Goal: Information Seeking & Learning: Learn about a topic

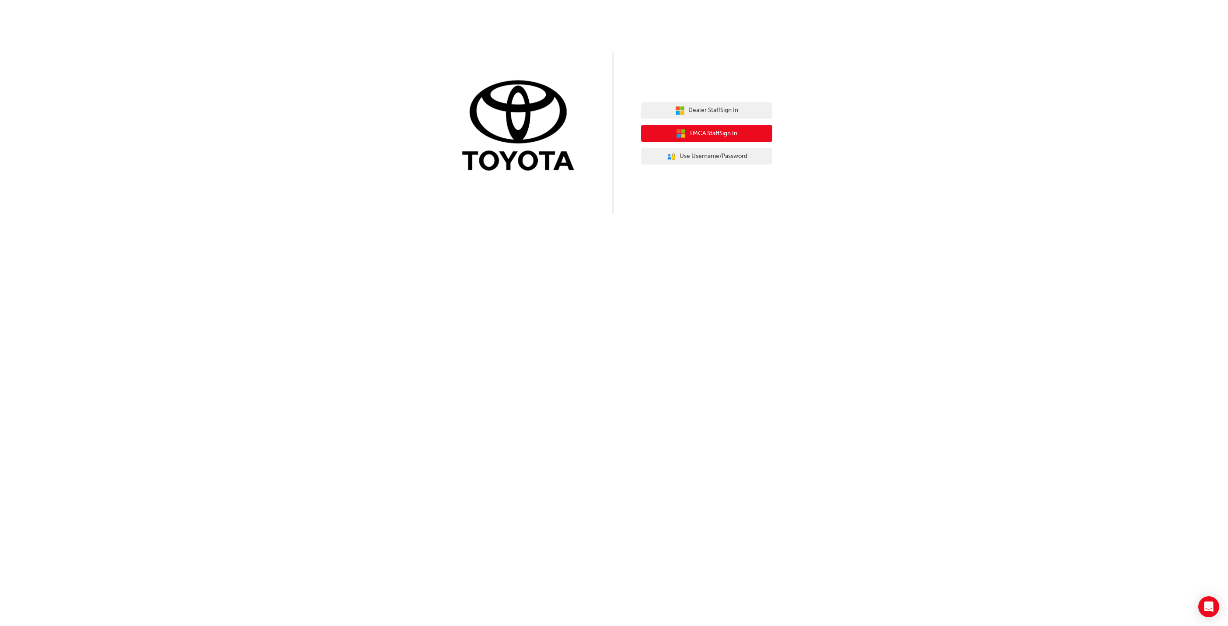
click at [681, 129] on icon "button" at bounding box center [681, 134] width 10 height 10
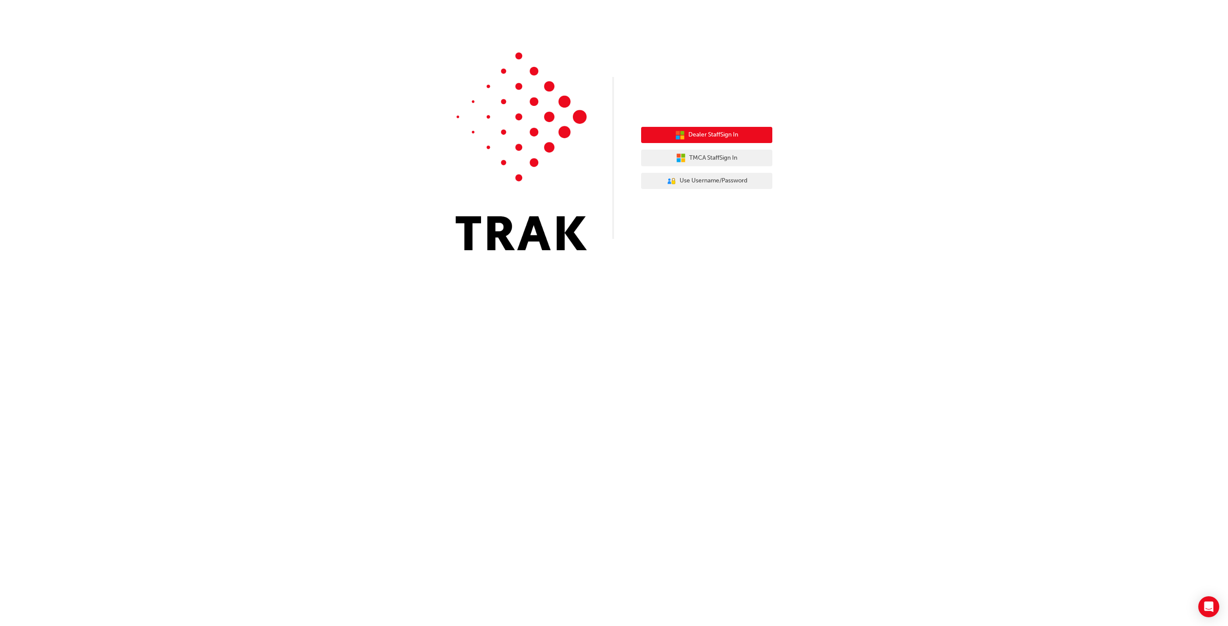
click at [705, 138] on span "Dealer Staff Sign In" at bounding box center [713, 135] width 50 height 10
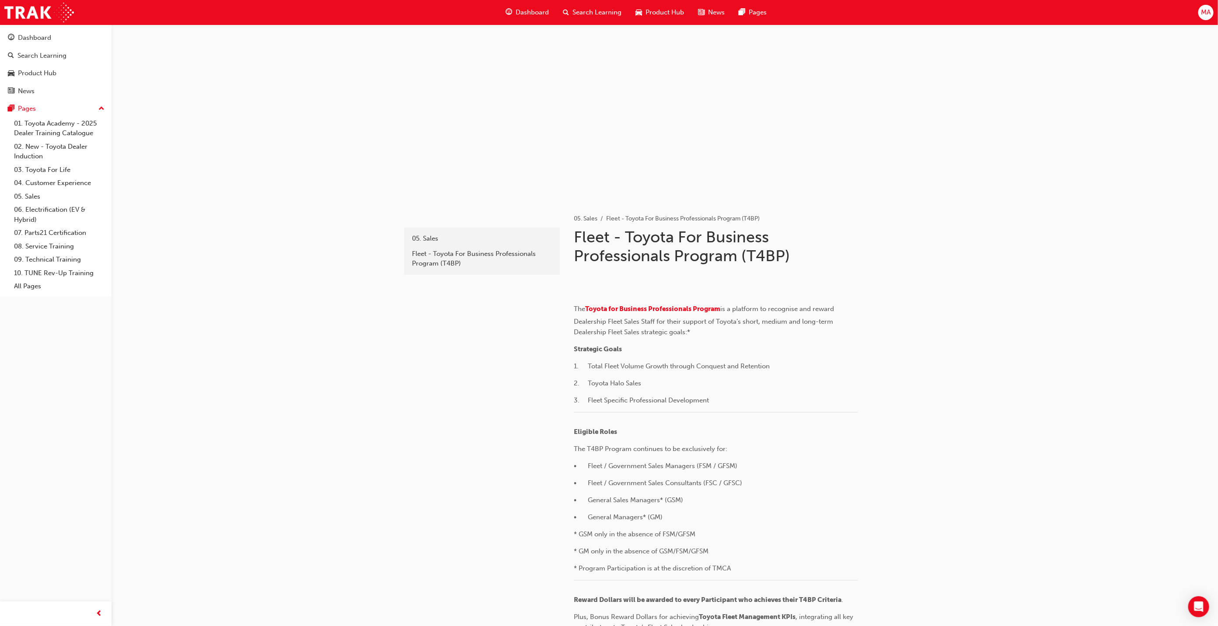
click at [577, 11] on span "Search Learning" at bounding box center [596, 12] width 49 height 10
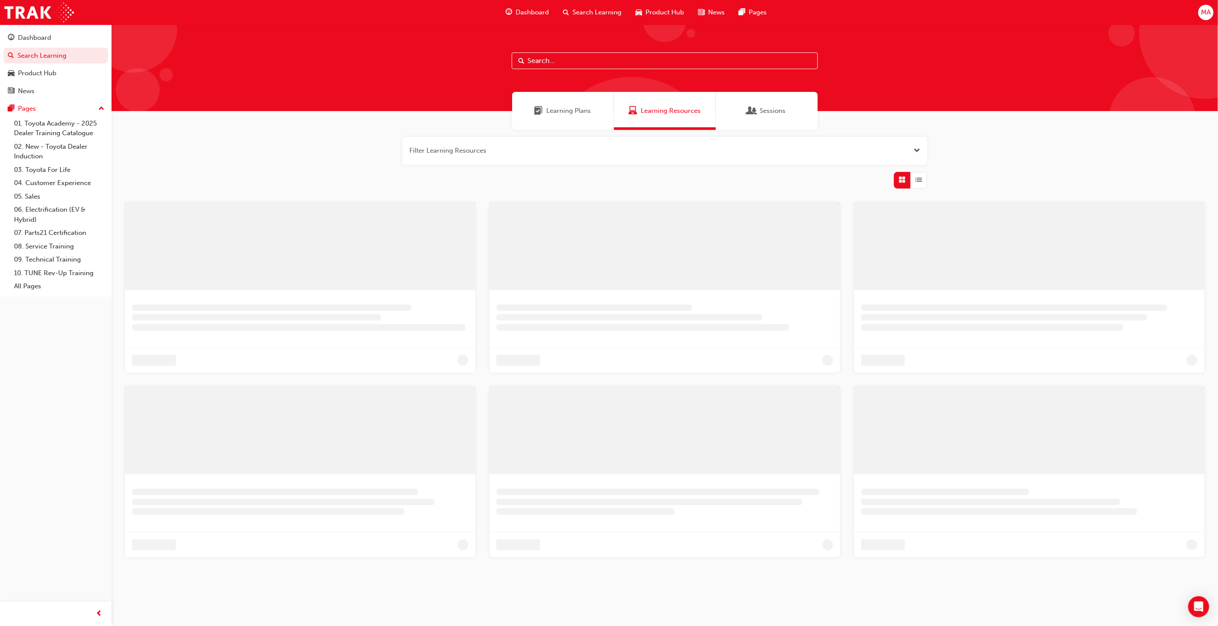
click at [638, 70] on div at bounding box center [665, 67] width 1106 height 87
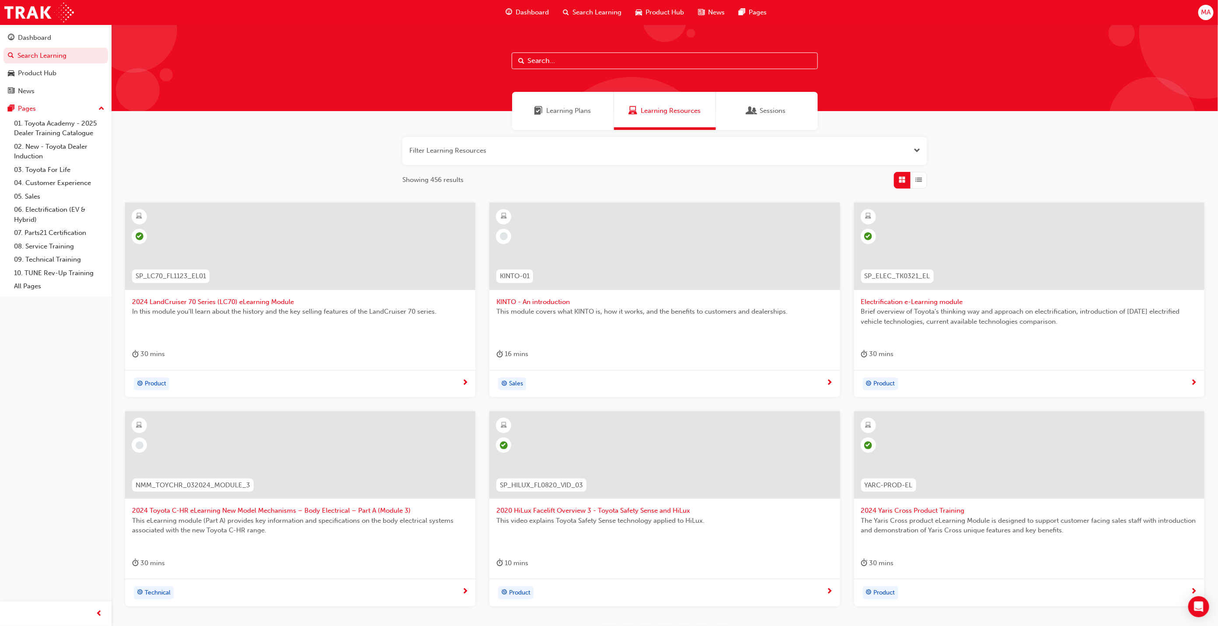
click at [645, 59] on input "text" at bounding box center [665, 60] width 306 height 17
paste input "Customer Experience in Action"
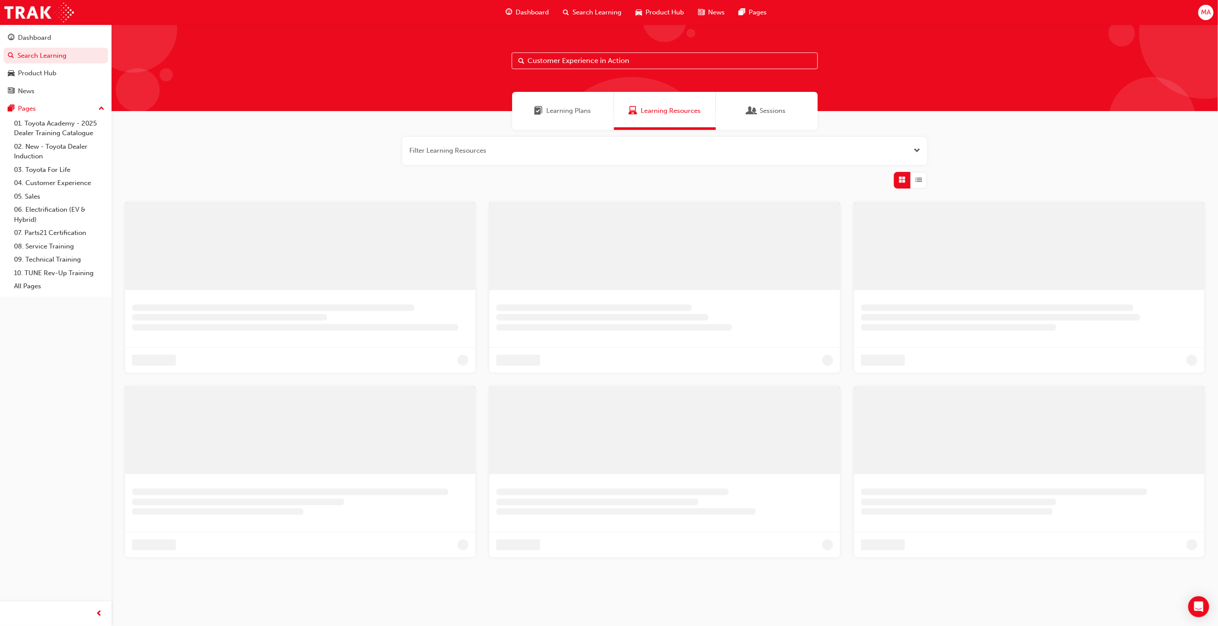
type input "Customer Experience in Action"
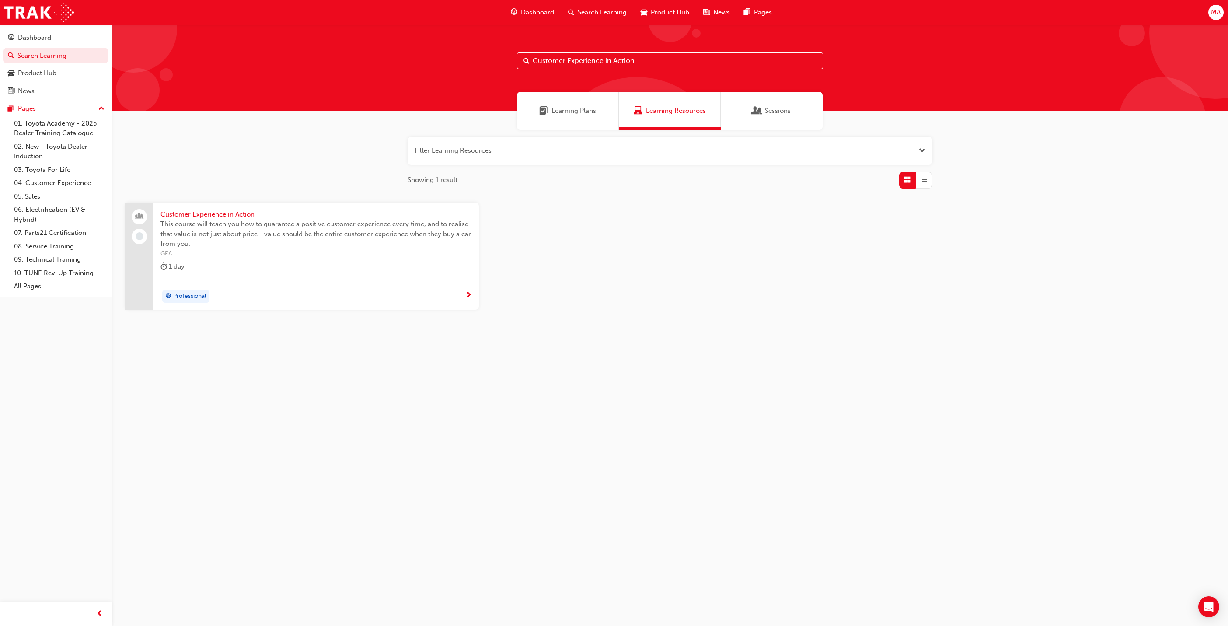
click at [205, 214] on span "Customer Experience in Action" at bounding box center [316, 214] width 311 height 10
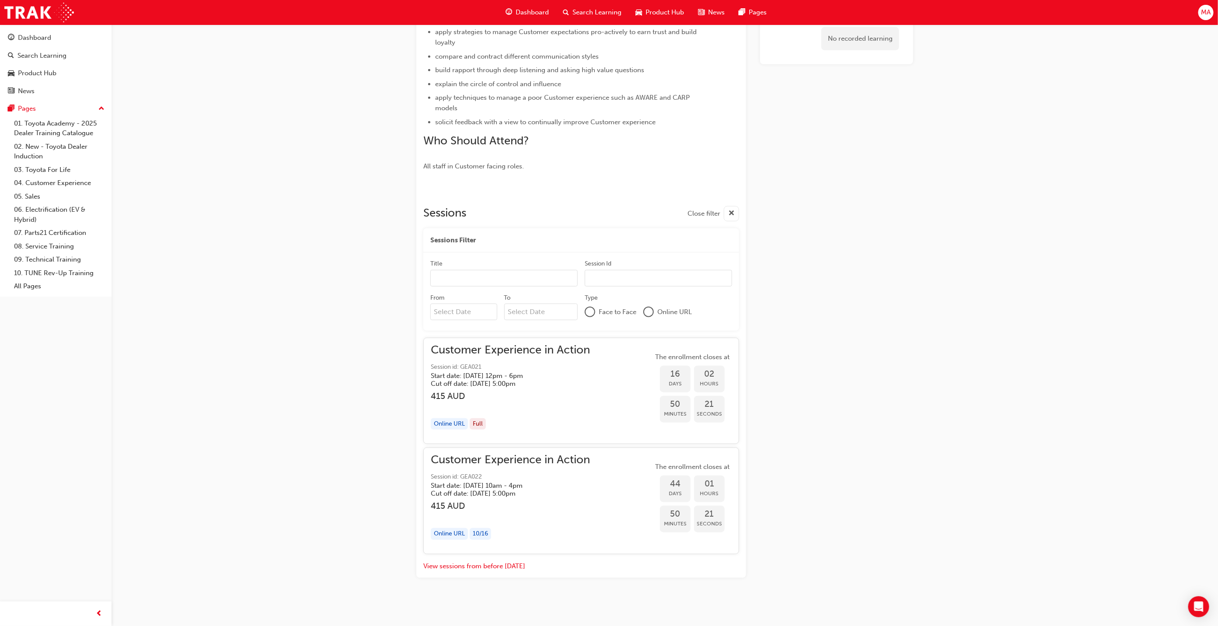
scroll to position [350, 0]
click at [469, 380] on h5 "Cut off date: Wed 10 Sep 2025, 5:00pm" at bounding box center [503, 382] width 145 height 8
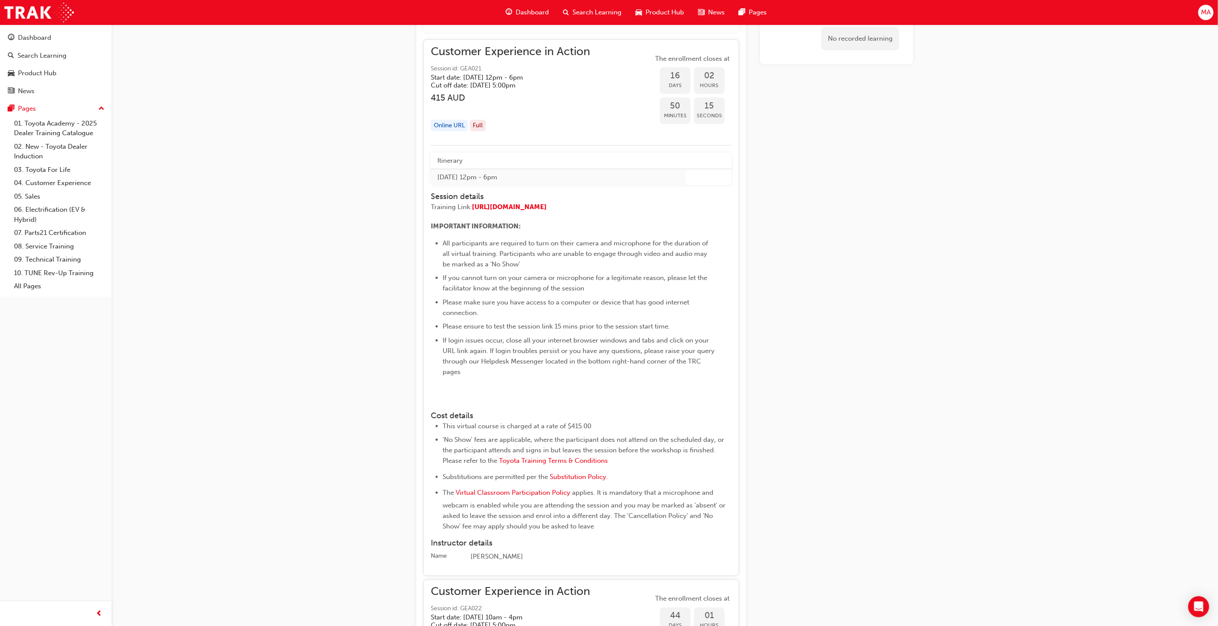
scroll to position [678, 0]
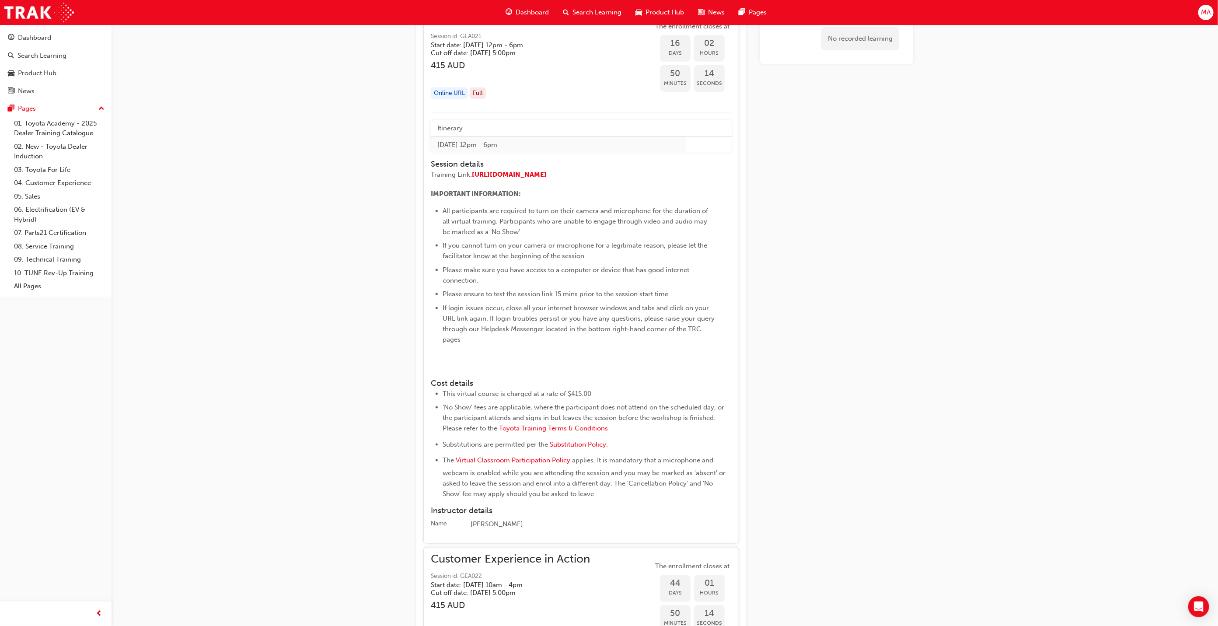
click at [431, 369] on img at bounding box center [431, 369] width 0 height 0
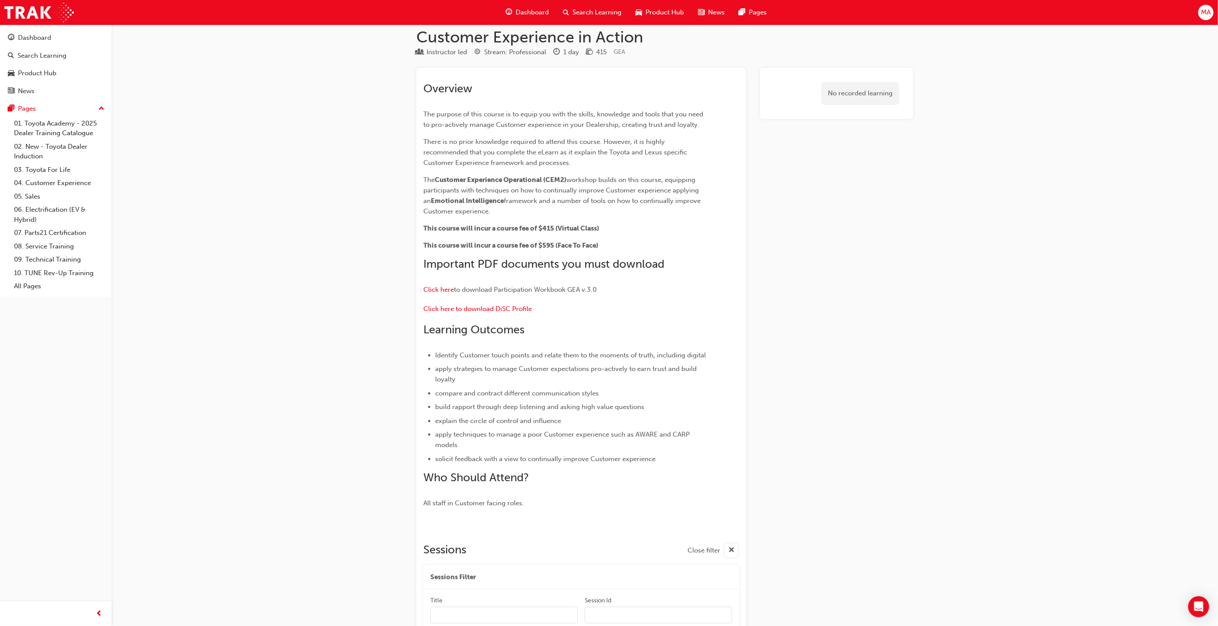
scroll to position [0, 0]
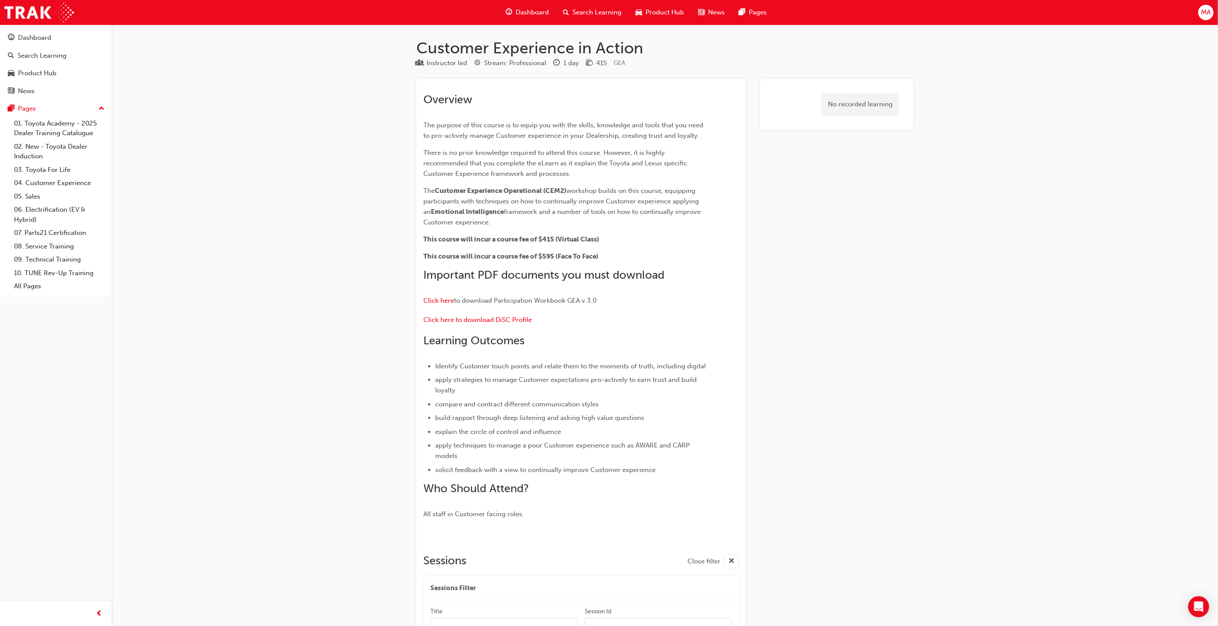
click at [582, 10] on span "Search Learning" at bounding box center [596, 12] width 49 height 10
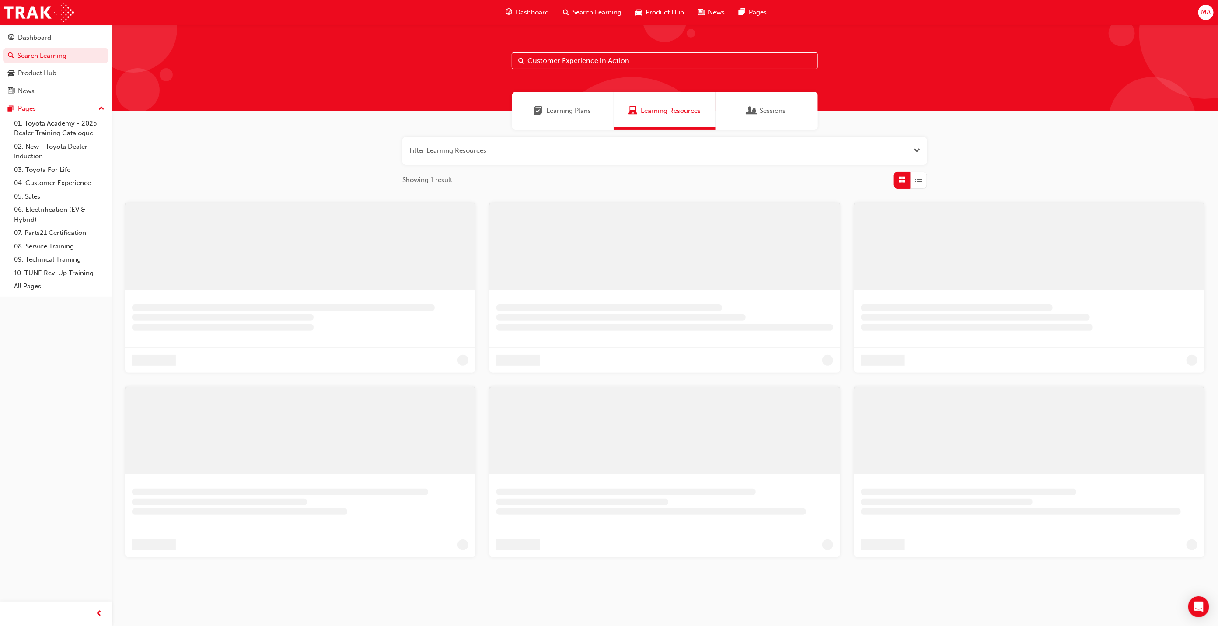
click at [573, 66] on input "Customer Experience in Action" at bounding box center [665, 60] width 306 height 17
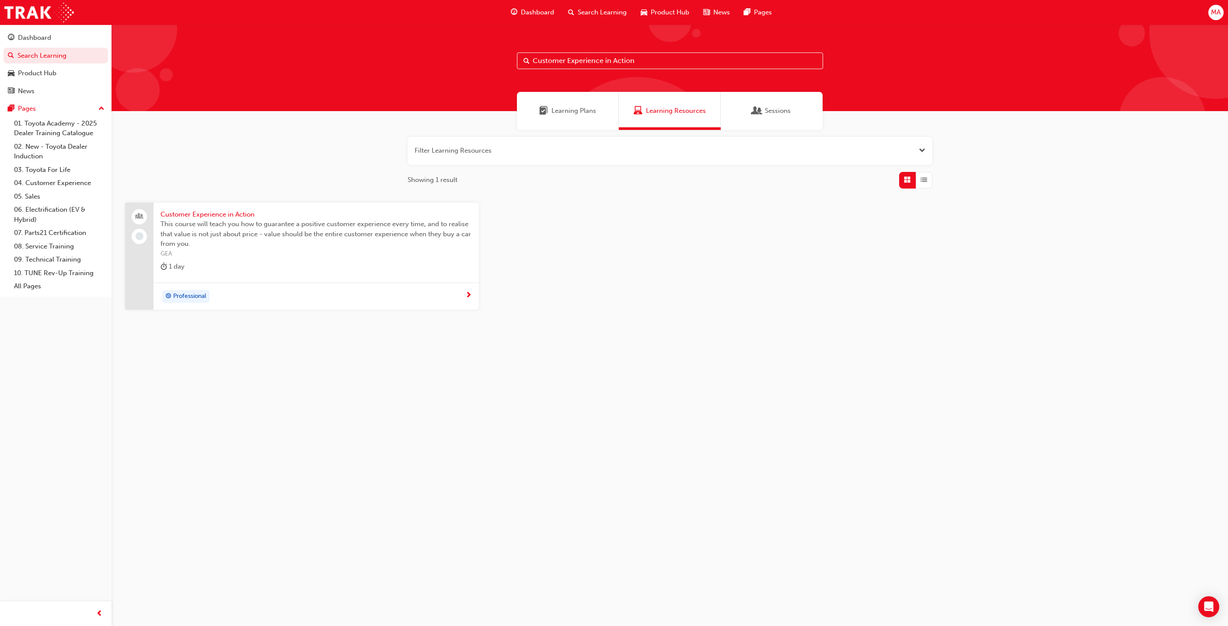
paste input "SME Strategy in Place"
click at [614, 66] on input "Customer ExpSME Strategy in Placeerience in Action" at bounding box center [670, 60] width 306 height 17
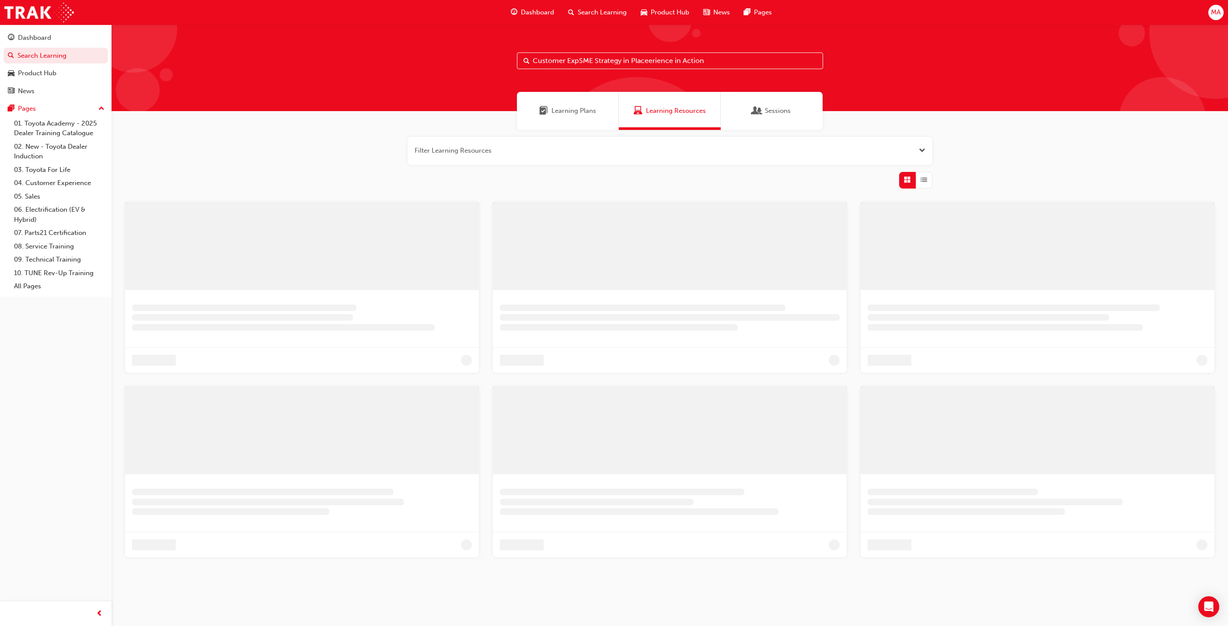
click at [614, 66] on input "Customer ExpSME Strategy in Placeerience in Action" at bounding box center [670, 60] width 306 height 17
type input "SME Strategy in Place"
click at [566, 108] on span "Learning Plans" at bounding box center [573, 111] width 45 height 10
click at [592, 62] on input "SME Strategy in Place" at bounding box center [670, 60] width 306 height 17
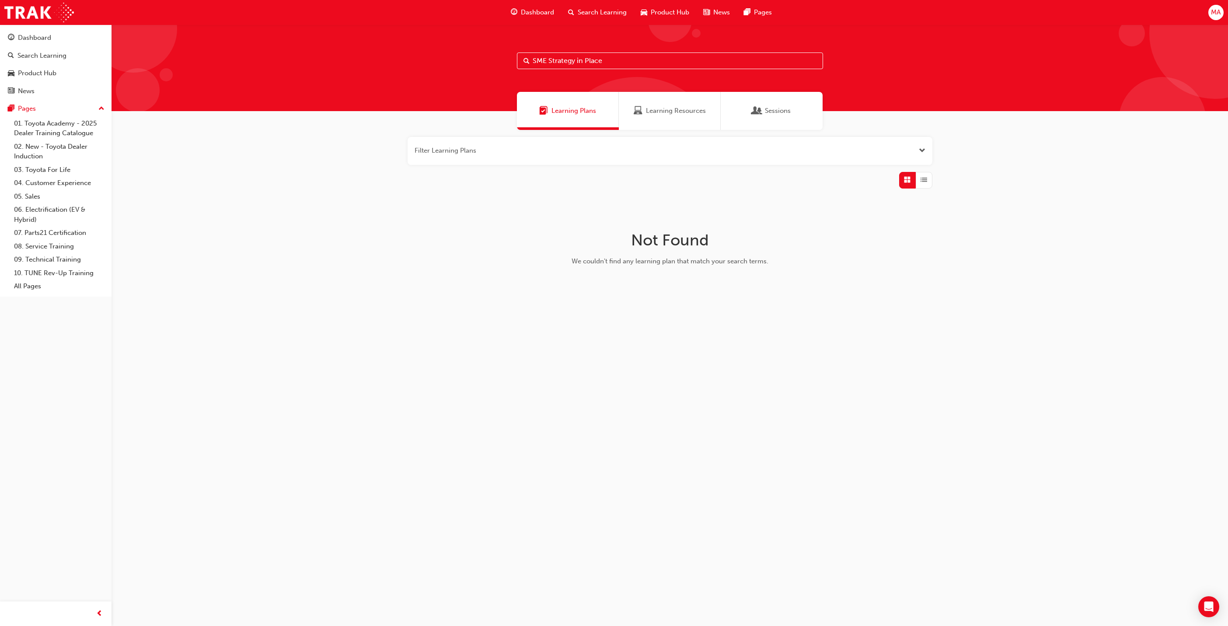
click at [592, 62] on input "SME Strategy in Place" at bounding box center [670, 60] width 306 height 17
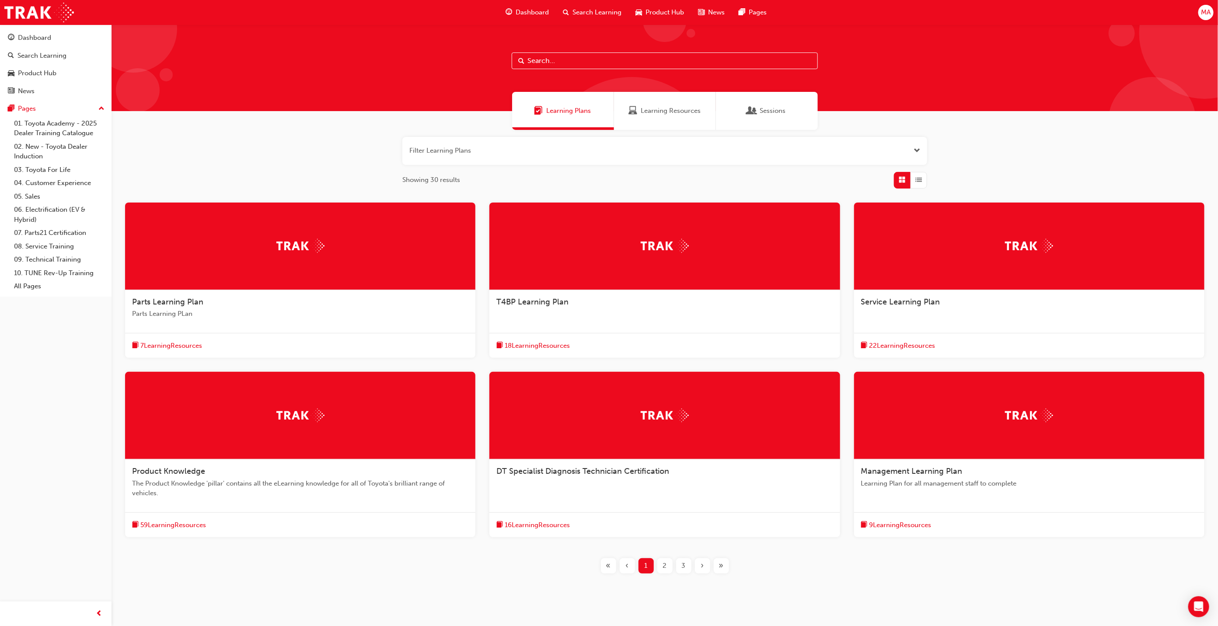
click at [674, 119] on div "Learning Resources" at bounding box center [665, 111] width 102 height 38
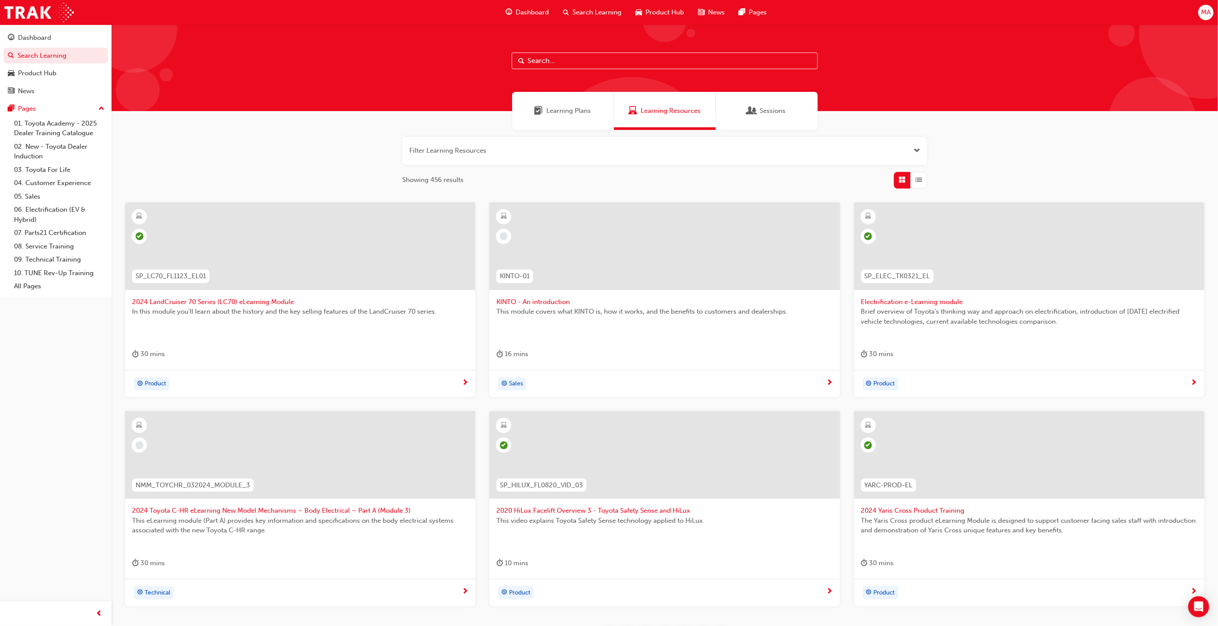
click at [572, 107] on span "Learning Plans" at bounding box center [569, 111] width 45 height 10
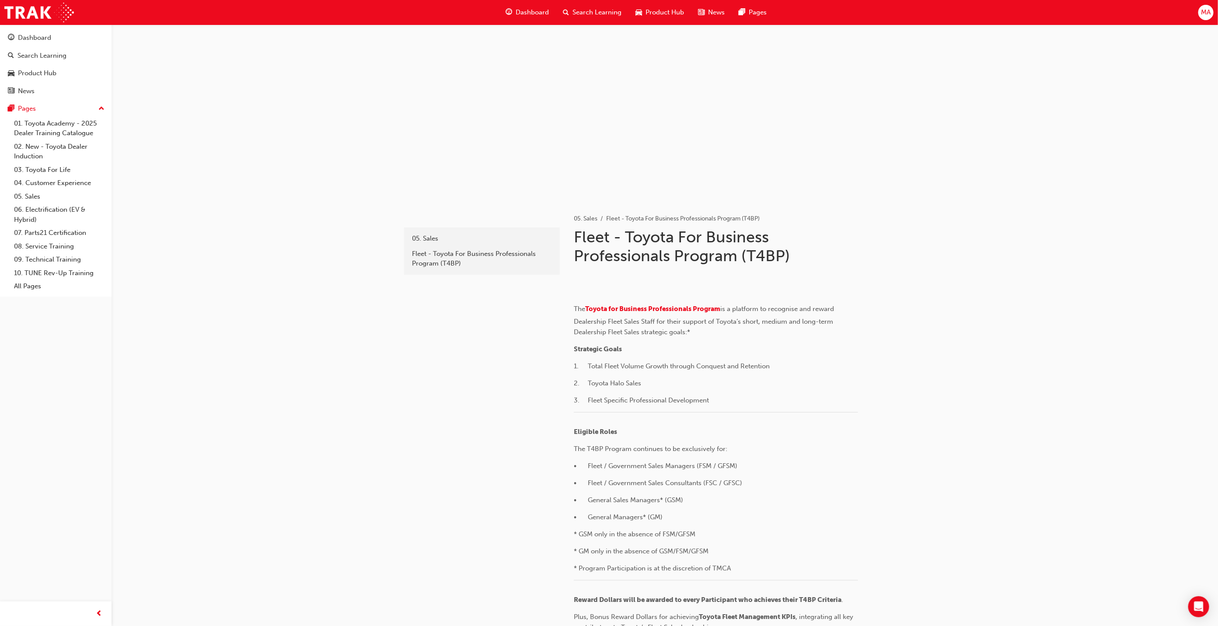
click at [583, 12] on span "Search Learning" at bounding box center [596, 12] width 49 height 10
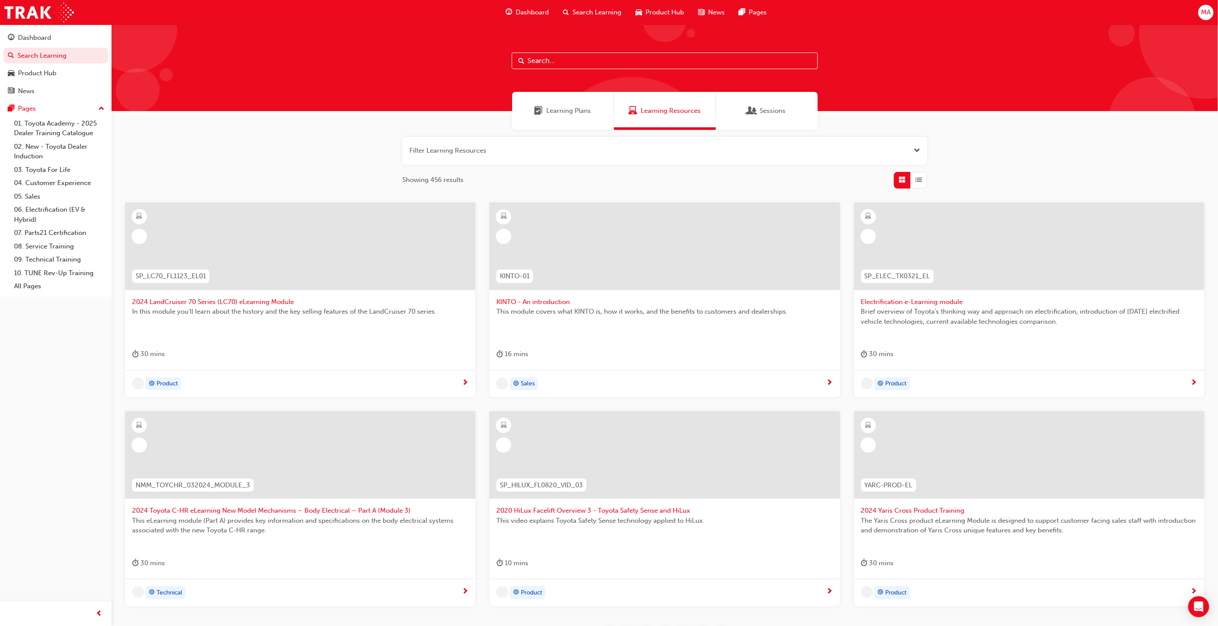
click at [568, 54] on input "text" at bounding box center [665, 60] width 306 height 17
type input "customer experience"
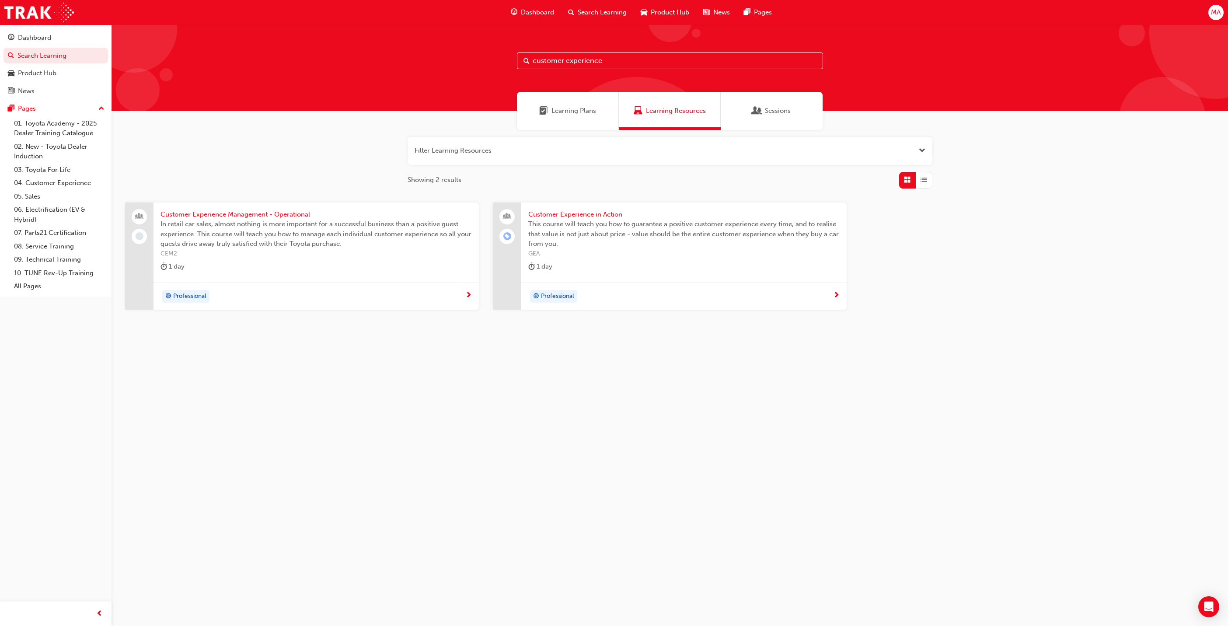
click at [608, 213] on span "Customer Experience in Action" at bounding box center [683, 214] width 311 height 10
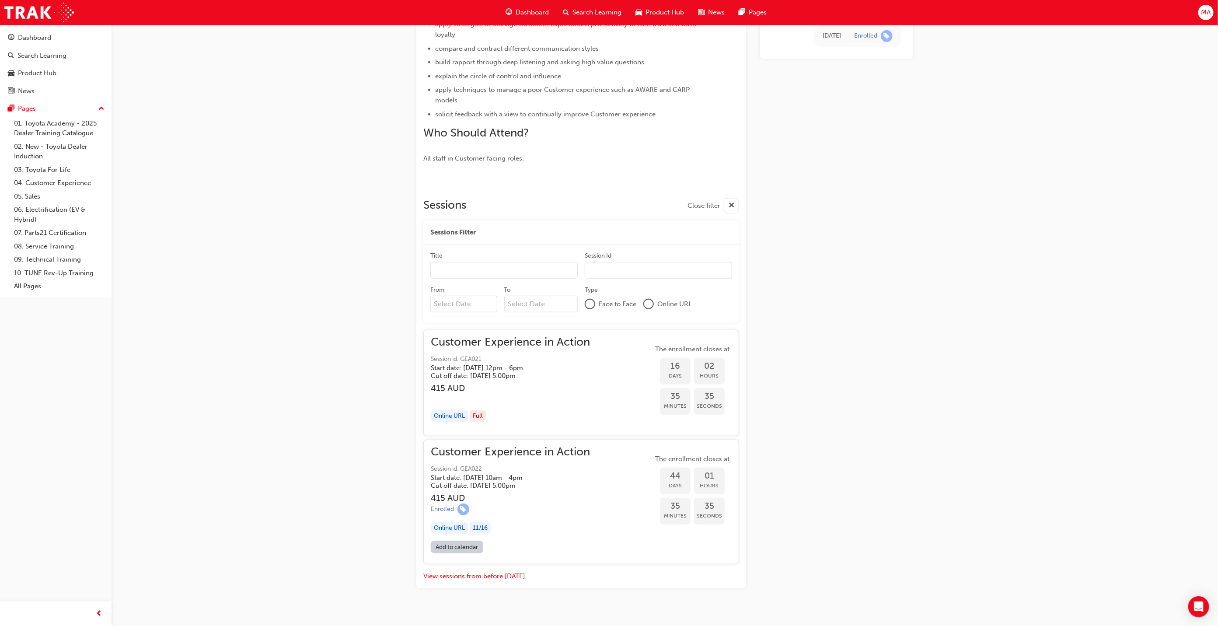
scroll to position [367, 0]
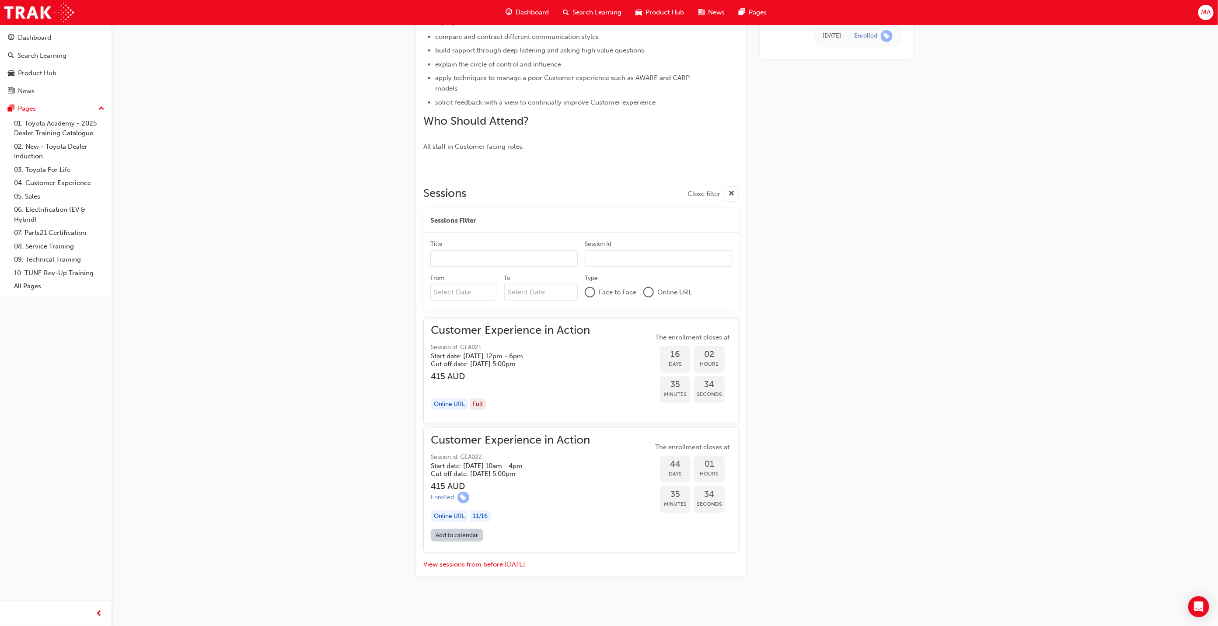
click at [469, 377] on h3 "415 AUD" at bounding box center [510, 376] width 159 height 10
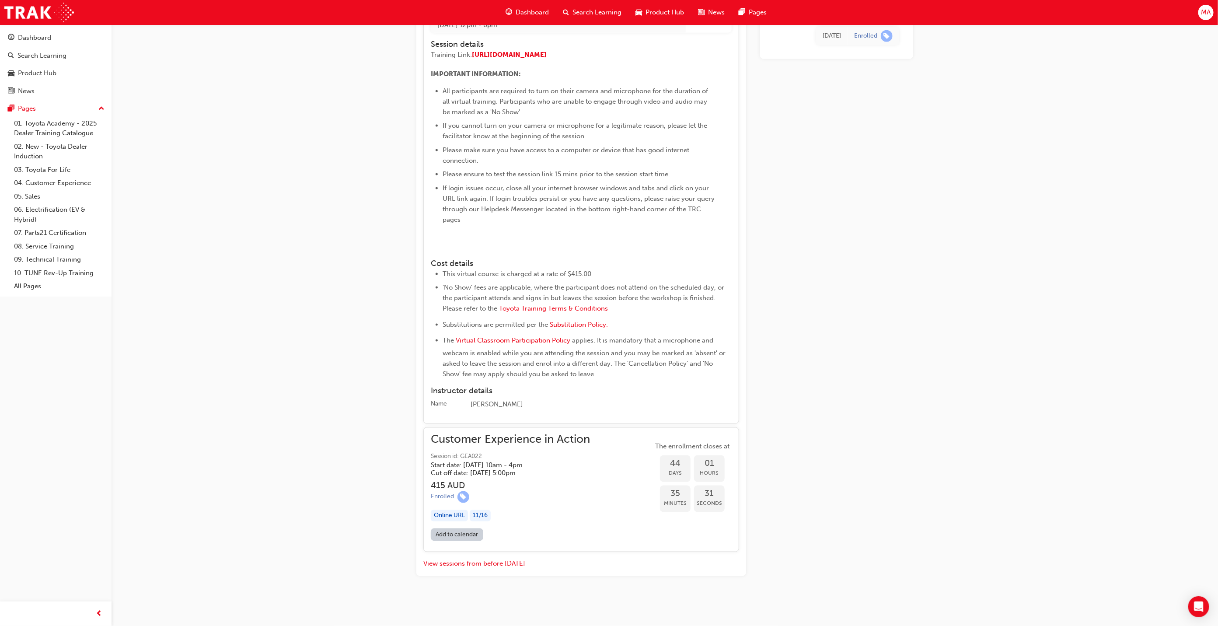
scroll to position [822, 0]
